Goal: Information Seeking & Learning: Learn about a topic

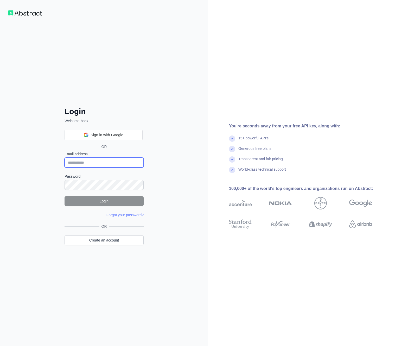
type input "**********"
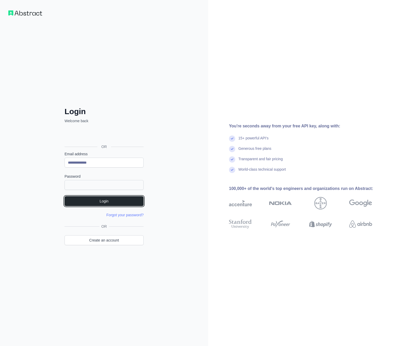
drag, startPoint x: 111, startPoint y: 202, endPoint x: 214, endPoint y: 130, distance: 126.4
click at [111, 202] on button "Login" at bounding box center [104, 201] width 79 height 10
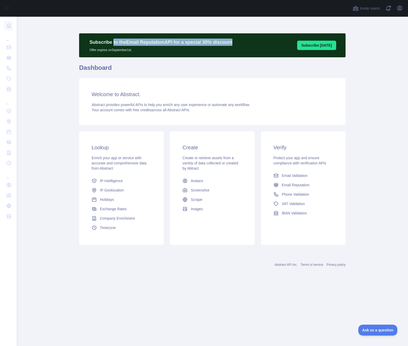
drag, startPoint x: 113, startPoint y: 42, endPoint x: 250, endPoint y: 43, distance: 136.4
click at [250, 43] on div "Subscribe to the Email Reputation API for a special 30 % discount Offer expires…" at bounding box center [212, 45] width 266 height 24
click at [143, 43] on p "Subscribe to the Email Reputation API for a special 30 % discount" at bounding box center [161, 42] width 143 height 7
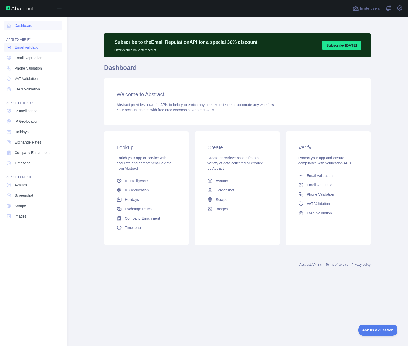
click at [25, 47] on span "Email Validation" at bounding box center [28, 47] width 26 height 5
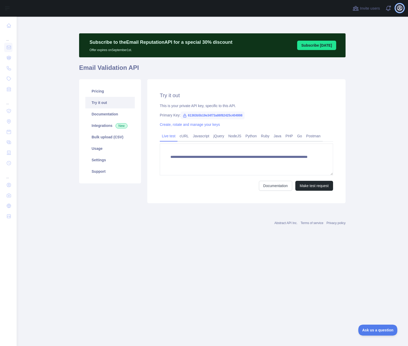
click at [402, 8] on icon "button" at bounding box center [399, 8] width 5 height 5
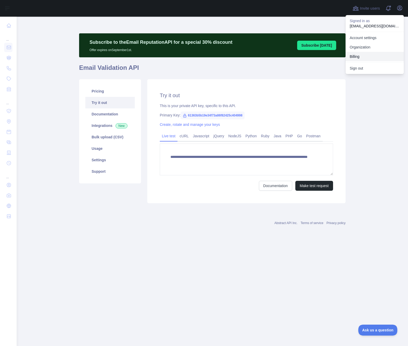
click at [359, 56] on button "Billing" at bounding box center [375, 56] width 58 height 9
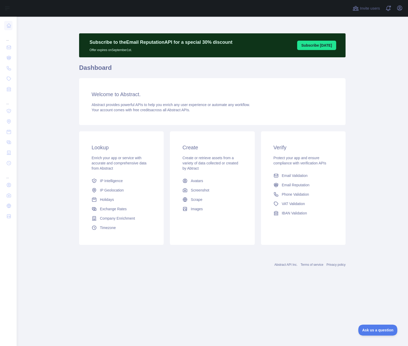
click at [371, 56] on main "Subscribe to the Email Reputation API for a special 30 % discount Offer expires…" at bounding box center [212, 181] width 391 height 329
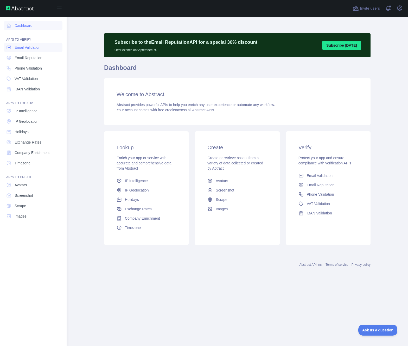
click at [28, 46] on span "Email Validation" at bounding box center [28, 47] width 26 height 5
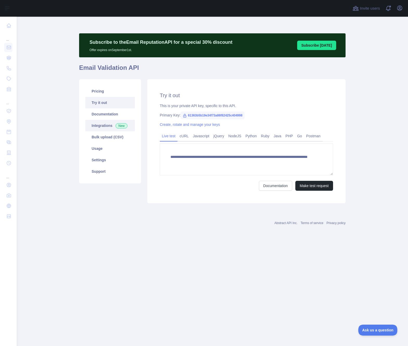
click at [101, 126] on link "Integrations New" at bounding box center [109, 125] width 49 height 11
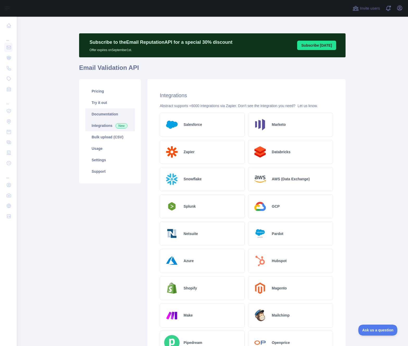
click at [104, 114] on link "Documentation" at bounding box center [109, 113] width 49 height 11
